Goal: Information Seeking & Learning: Learn about a topic

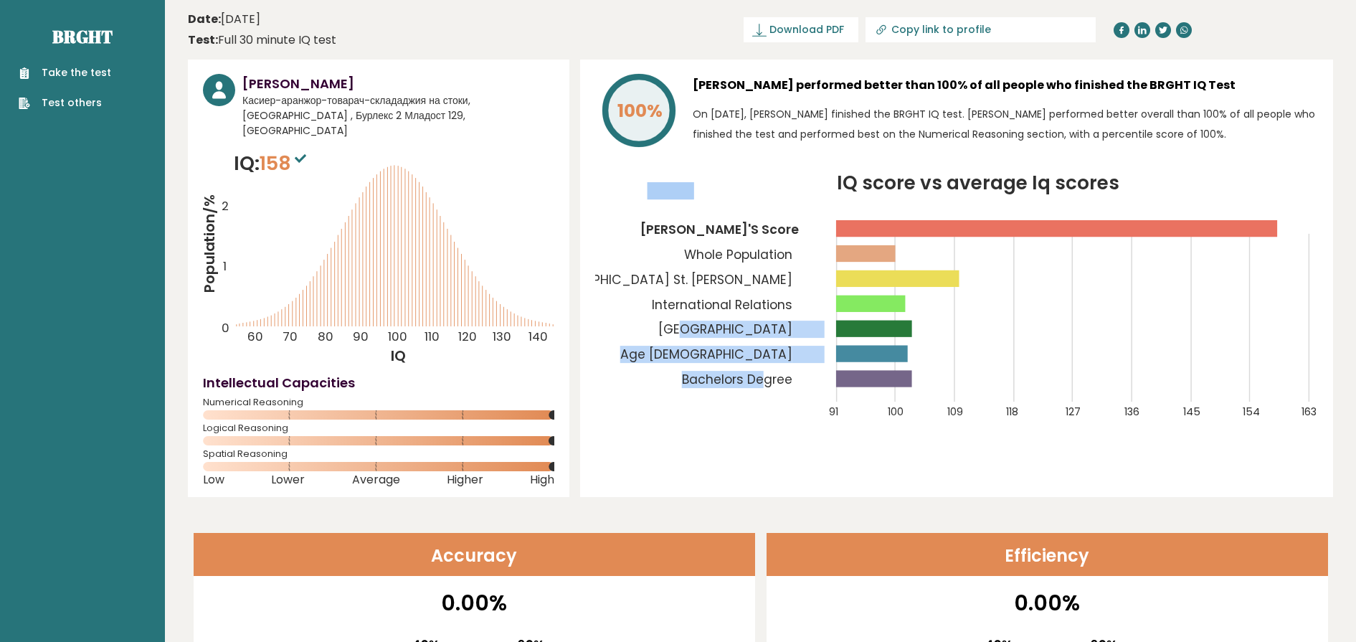
click at [765, 321] on icon "IQ score vs average Iq scores 91 100 109 118 127 136 145 154 163 [PERSON_NAME]'…" at bounding box center [956, 305] width 723 height 262
click at [766, 321] on tspan "[GEOGRAPHIC_DATA]" at bounding box center [725, 329] width 134 height 17
